Goal: Information Seeking & Learning: Learn about a topic

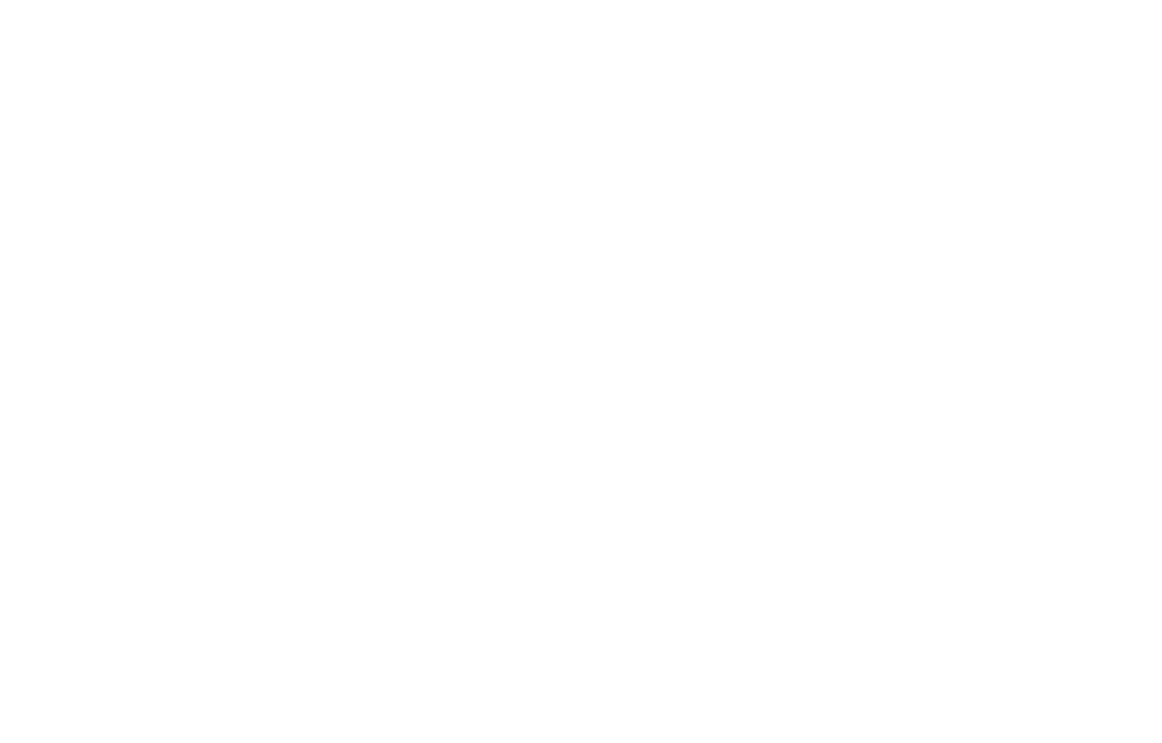
select select "******"
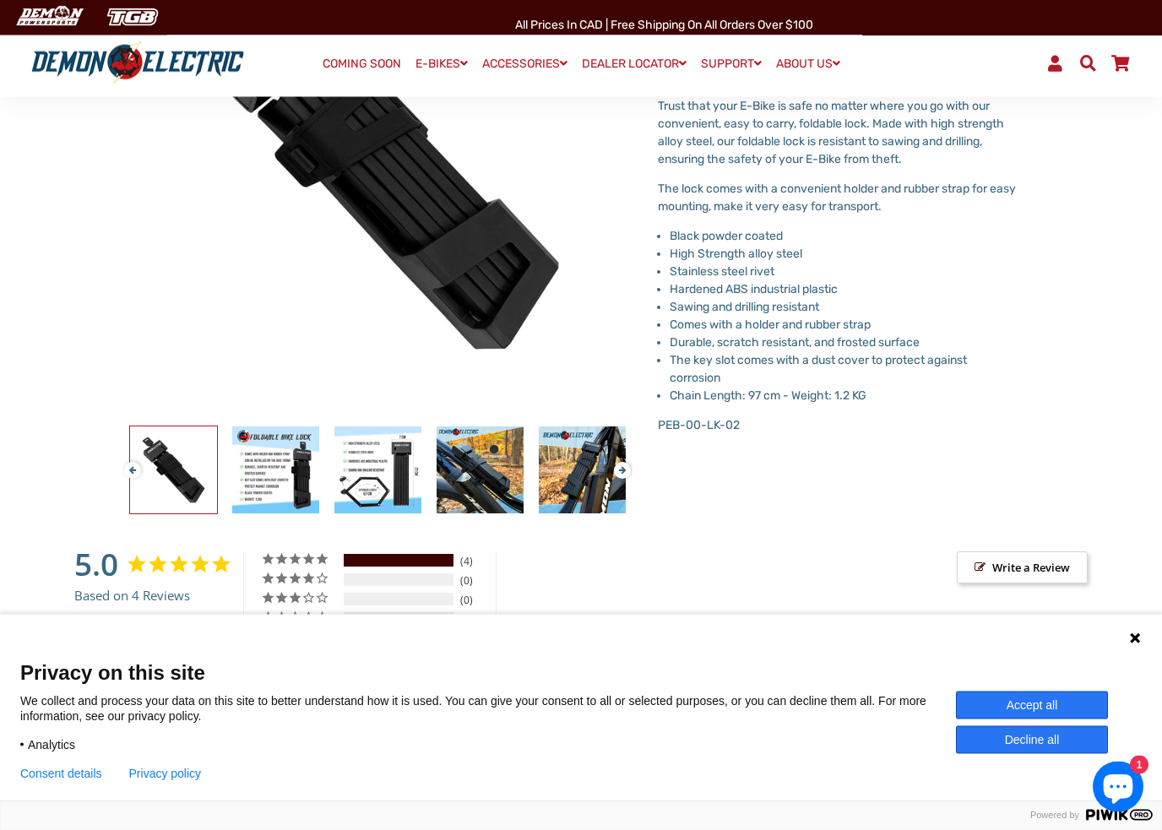
scroll to position [291, 0]
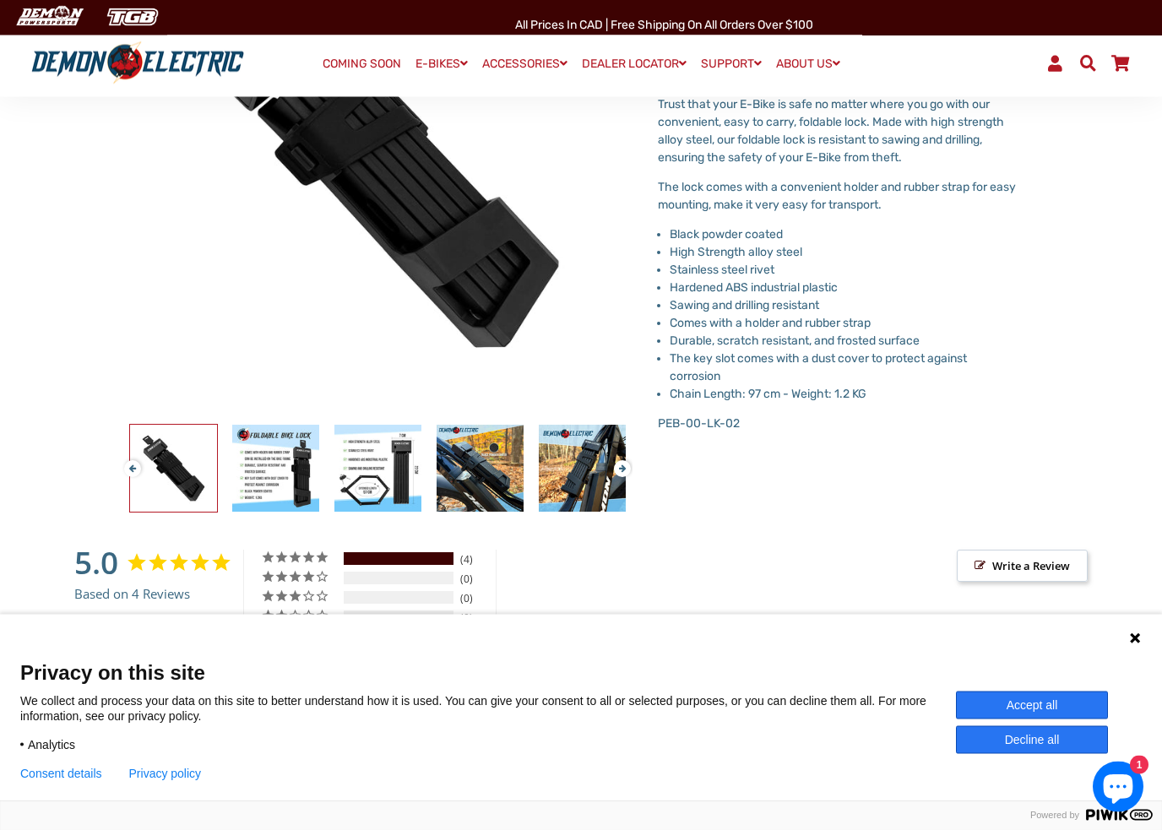
click at [1076, 743] on button "Decline all" at bounding box center [1032, 741] width 152 height 28
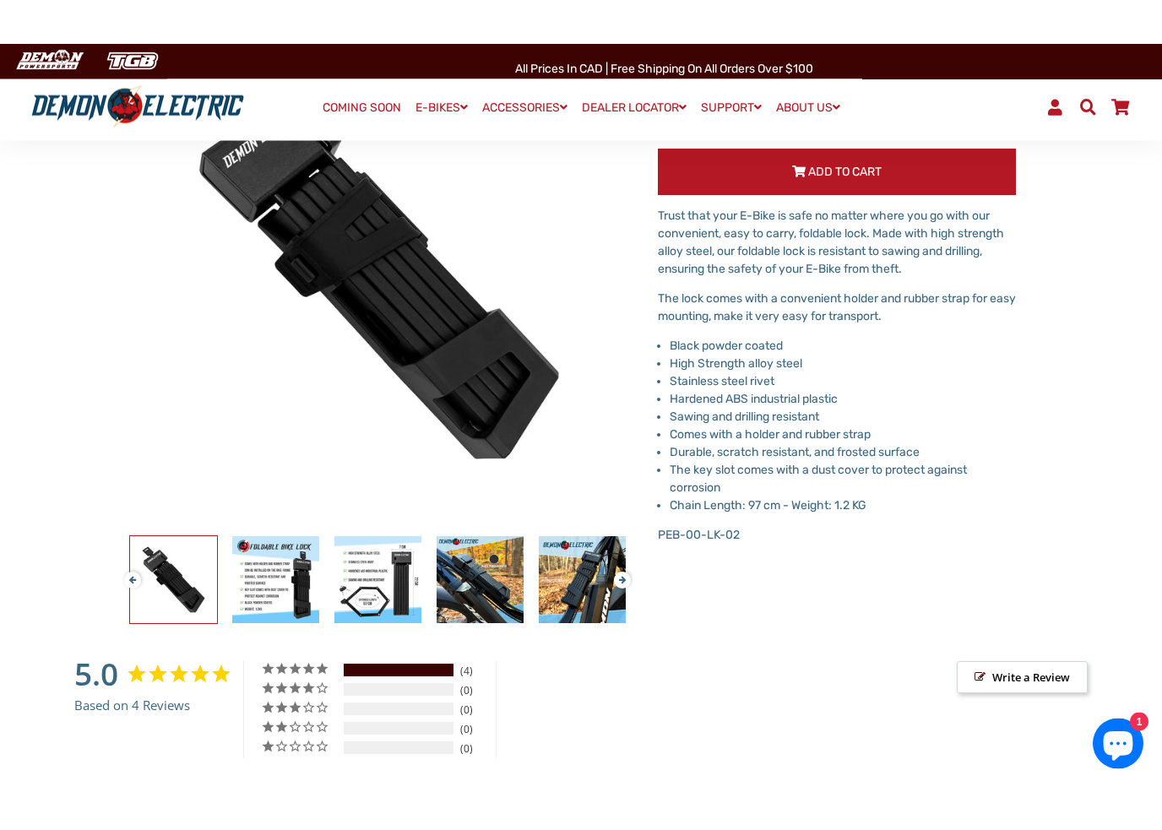
scroll to position [225, 0]
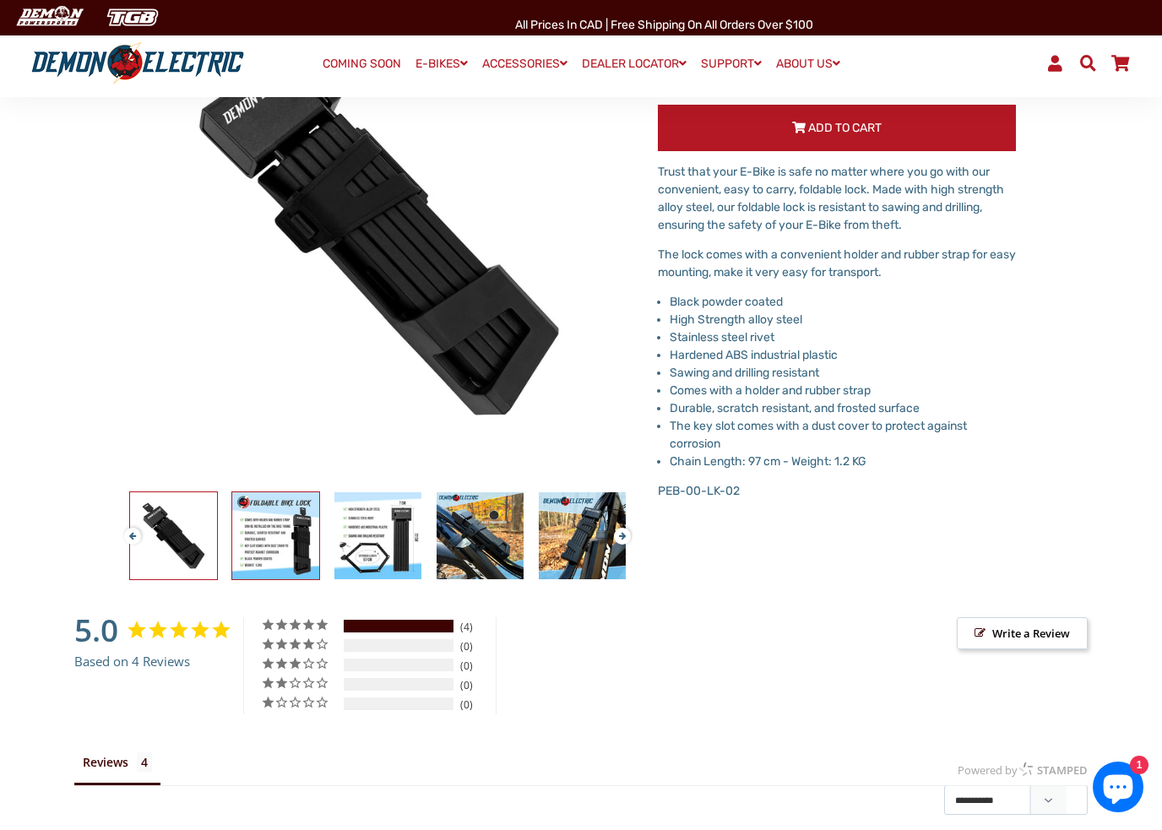
click at [272, 533] on img at bounding box center [275, 536] width 87 height 87
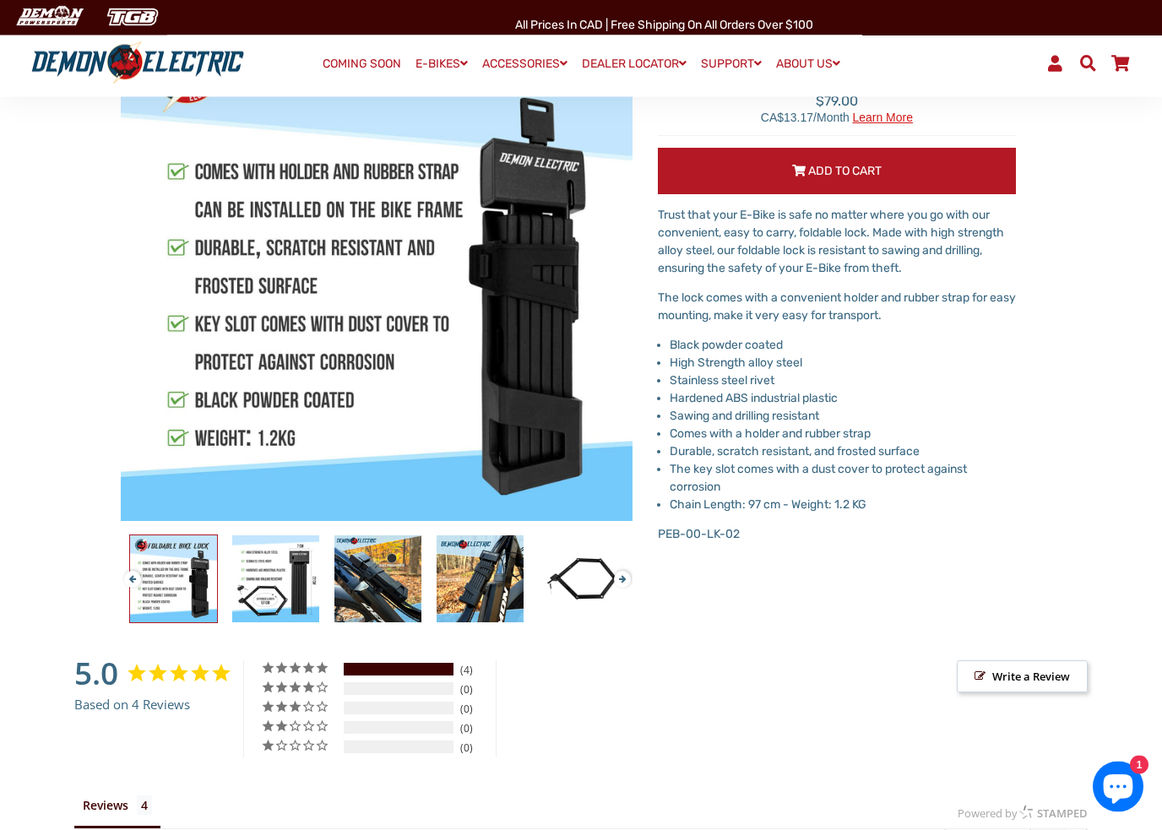
scroll to position [182, 0]
click at [293, 588] on img at bounding box center [275, 579] width 87 height 87
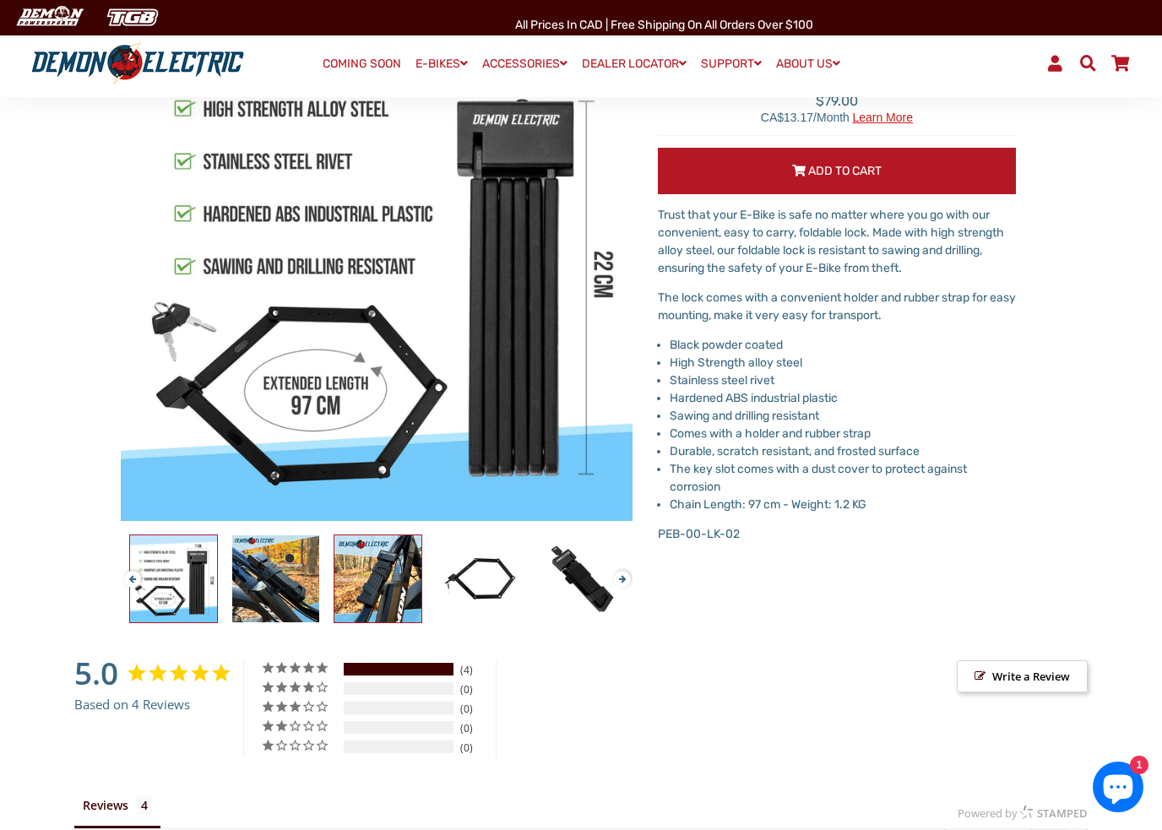
click at [375, 588] on img at bounding box center [378, 579] width 87 height 87
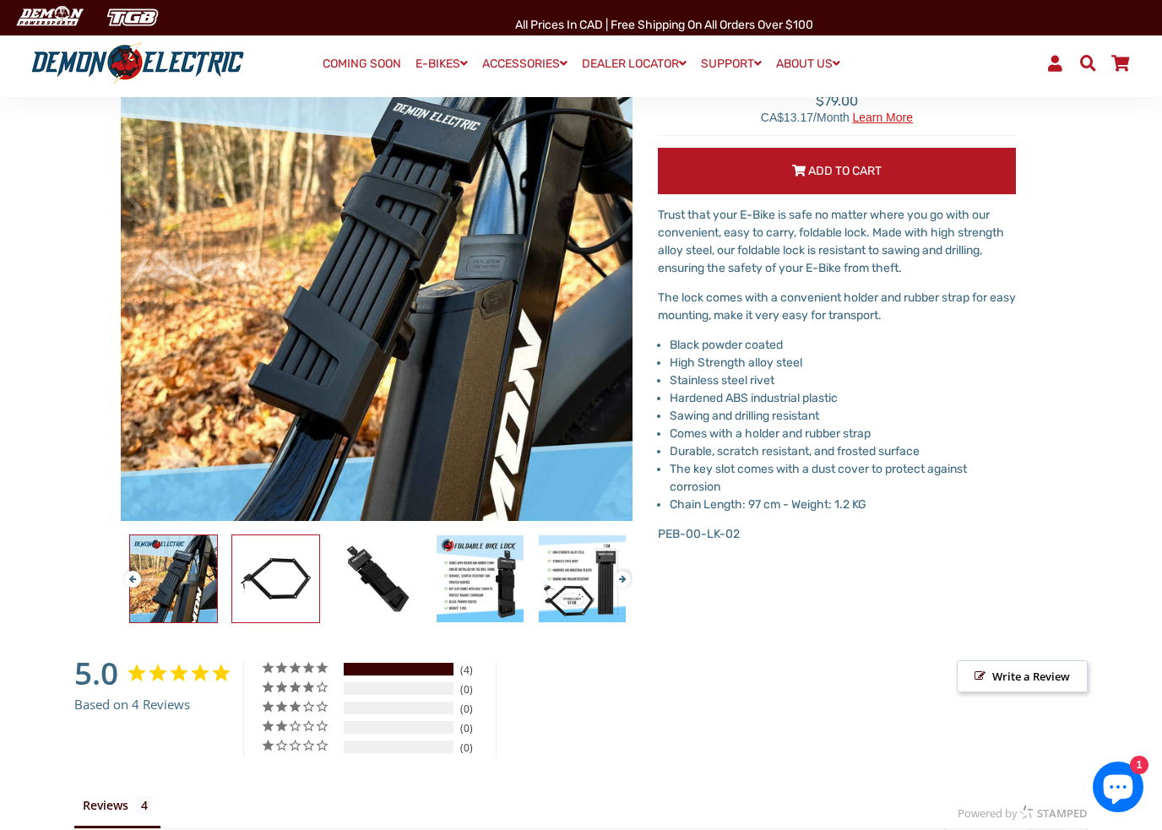
click at [272, 585] on img at bounding box center [275, 579] width 87 height 87
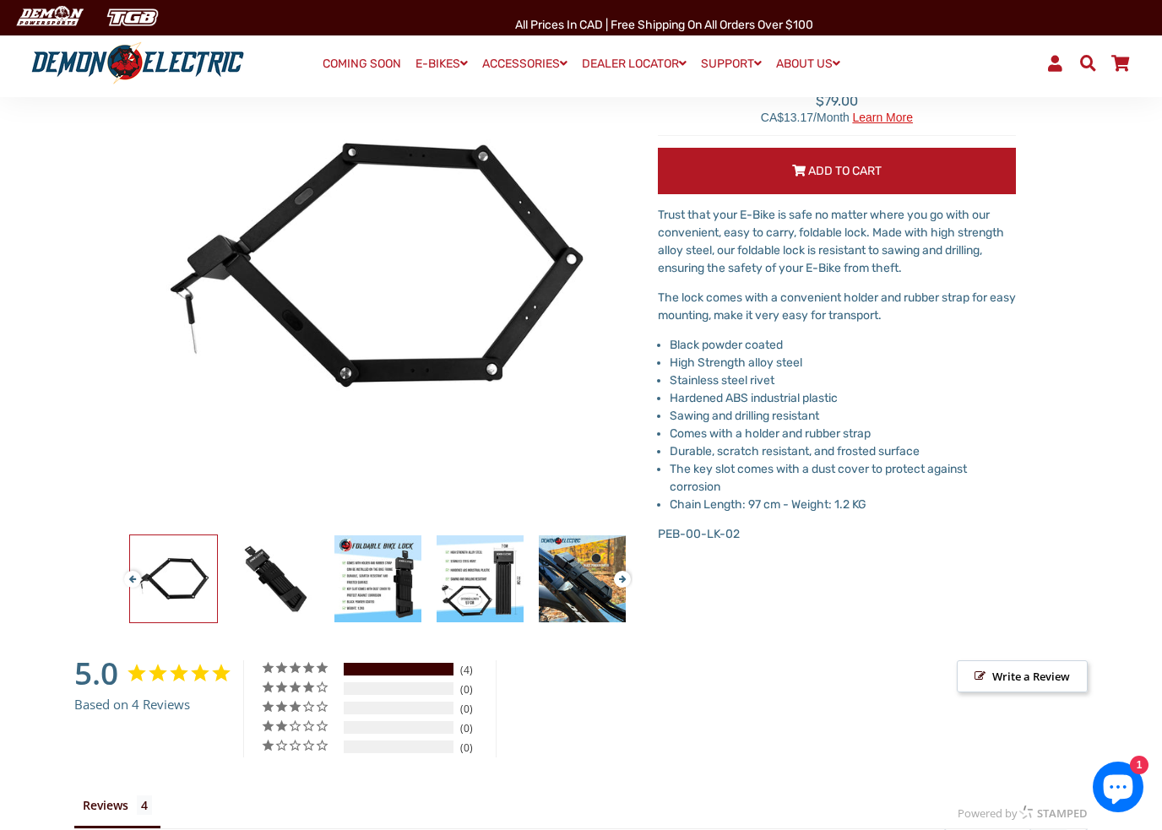
click at [389, 570] on img at bounding box center [378, 579] width 87 height 87
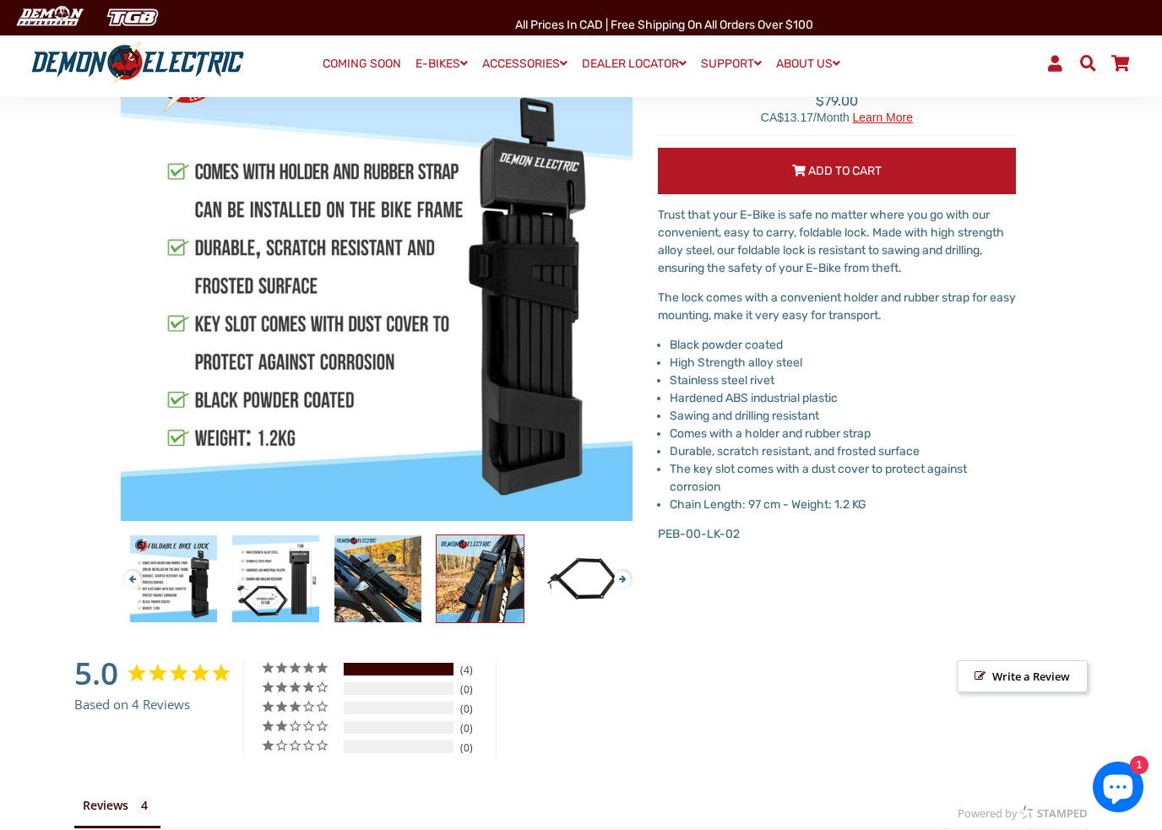
click at [484, 560] on img at bounding box center [480, 579] width 87 height 87
click at [500, 580] on img at bounding box center [480, 579] width 87 height 87
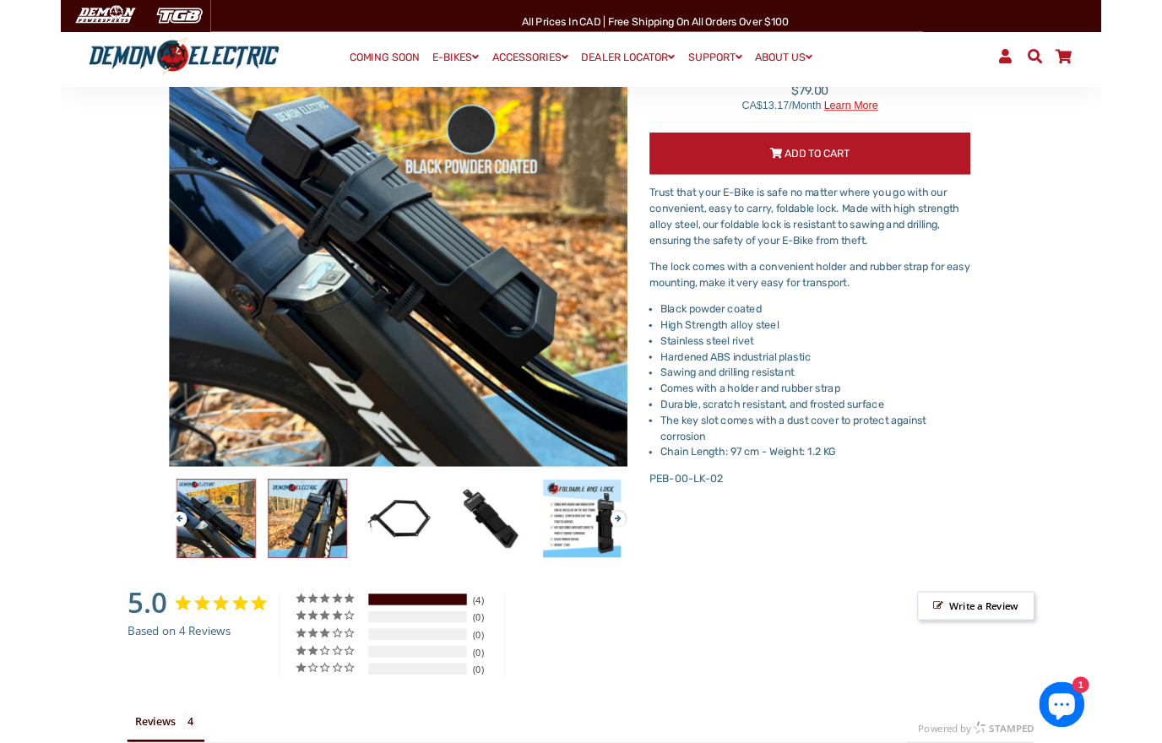
scroll to position [0, 0]
